Goal: Entertainment & Leisure: Consume media (video, audio)

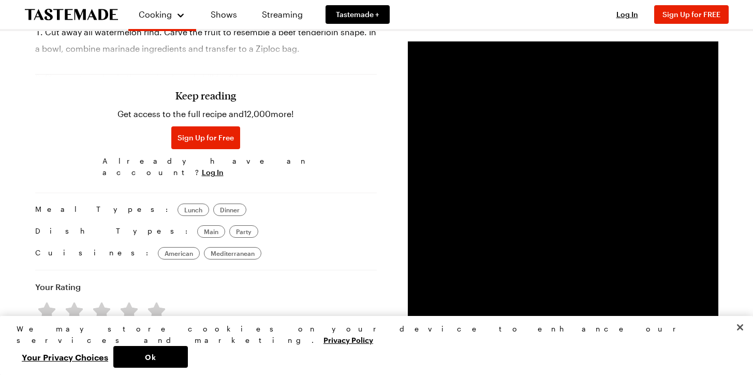
scroll to position [842, 4]
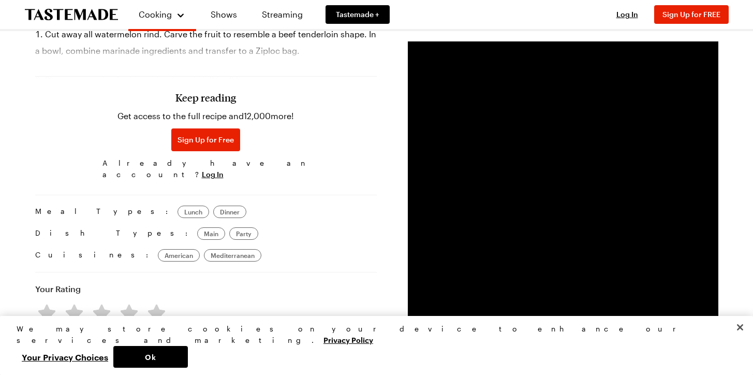
click at [502, 203] on video "Video Player" at bounding box center [563, 196] width 310 height 310
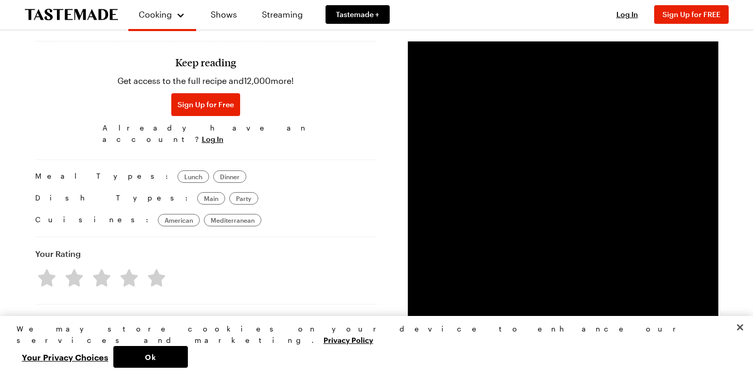
click at [571, 254] on video "Video Player" at bounding box center [563, 196] width 310 height 310
click at [734, 338] on button "Close" at bounding box center [739, 327] width 23 height 23
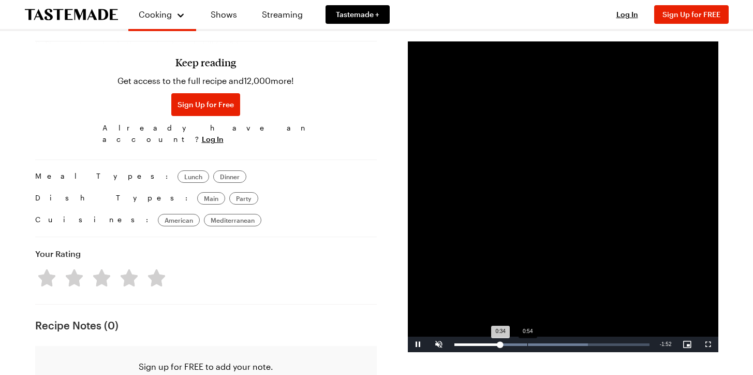
click at [524, 340] on div "Loaded : 68.47% 0:54 0:34" at bounding box center [551, 344] width 205 height 16
click at [555, 340] on div "Loaded : 68.47% 1:18 0:56" at bounding box center [551, 344] width 205 height 16
click at [538, 347] on div "Loaded : 82.44% 1:05 1:19" at bounding box center [551, 344] width 205 height 16
click at [510, 345] on div "1:06" at bounding box center [498, 344] width 89 height 3
click at [527, 343] on div "0:54" at bounding box center [527, 344] width 1 height 3
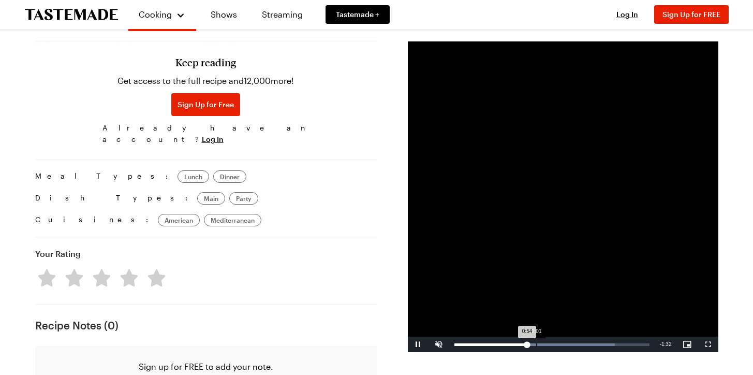
click at [536, 344] on div "1:01" at bounding box center [536, 344] width 1 height 3
click at [546, 344] on div "Progress Bar" at bounding box center [568, 344] width 120 height 3
click at [568, 341] on div "Loaded : 100.00% 1:28 1:23" at bounding box center [551, 344] width 205 height 16
click at [588, 340] on div "Loaded : 100.00% 1:42 1:36" at bounding box center [551, 344] width 205 height 16
click at [596, 341] on div "Loaded : 100.00% 1:48 1:44" at bounding box center [551, 344] width 205 height 16
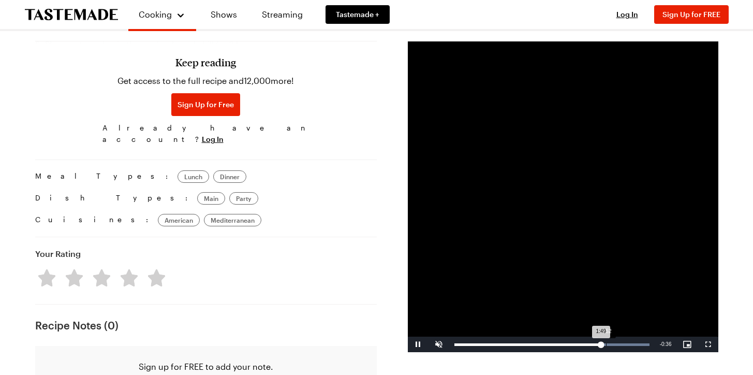
click at [605, 341] on div "Loaded : 100.00% 1:52 1:49" at bounding box center [551, 344] width 205 height 16
click at [616, 338] on div "Loaded : 100.00% 1:55 1:56" at bounding box center [551, 344] width 205 height 16
click at [624, 340] on div "Loaded : 100.00% 2:09 2:04" at bounding box center [551, 344] width 205 height 16
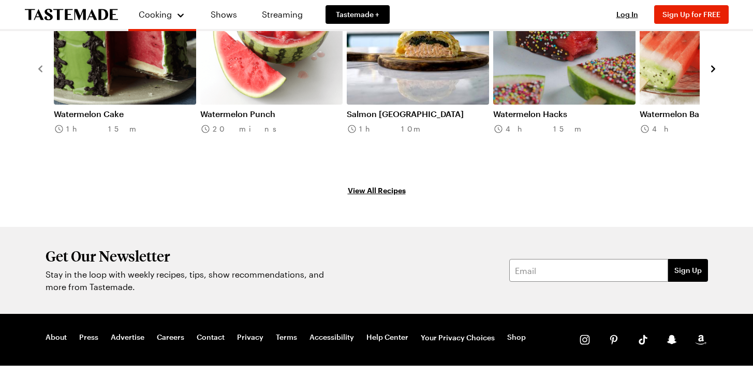
scroll to position [1423, 4]
